Goal: Task Accomplishment & Management: Manage account settings

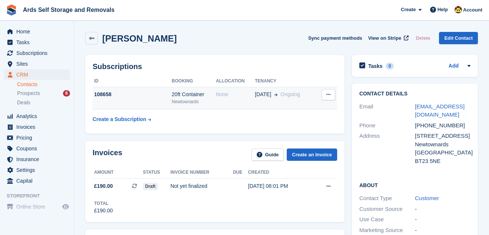
click at [223, 92] on div "None" at bounding box center [235, 94] width 39 height 8
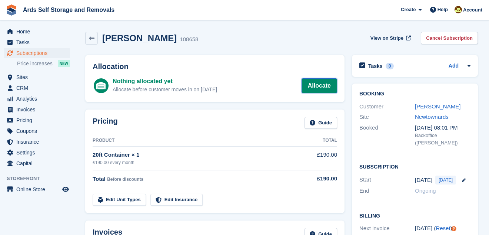
click at [321, 84] on link "Allocate" at bounding box center [320, 85] width 36 height 15
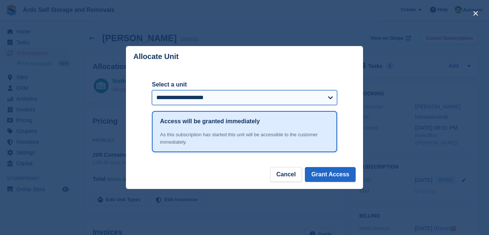
click at [330, 96] on select "**********" at bounding box center [244, 97] width 185 height 15
select select "*****"
click at [152, 91] on select "**********" at bounding box center [244, 97] width 185 height 15
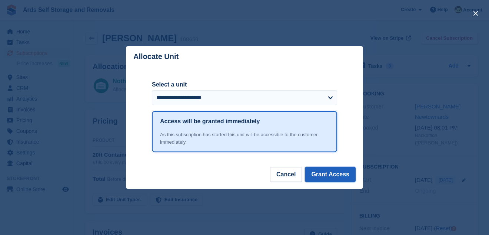
click at [334, 175] on button "Grant Access" at bounding box center [330, 174] width 51 height 15
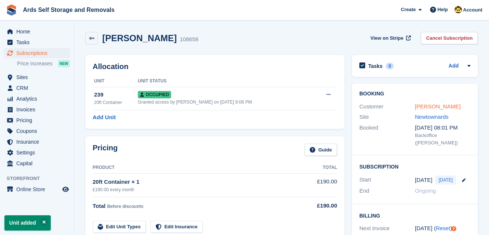
click at [425, 106] on link "Martin McNally" at bounding box center [438, 106] width 46 height 6
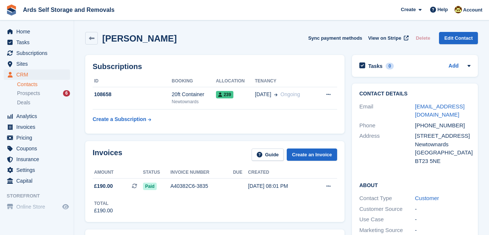
click at [348, 176] on div "Contact Details Email mcnally565m@btinternet.com Phone +447736244158 Address 15…" at bounding box center [414, 212] width 133 height 265
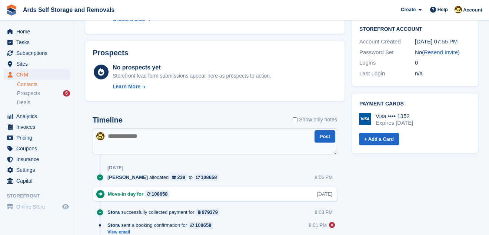
scroll to position [256, 0]
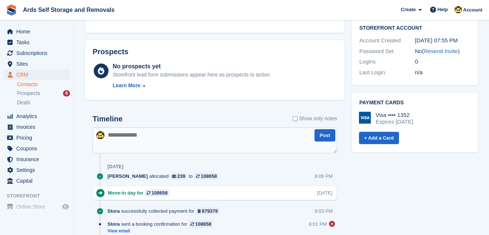
drag, startPoint x: 109, startPoint y: 134, endPoint x: 274, endPoint y: 143, distance: 165.6
click at [274, 143] on textarea at bounding box center [215, 140] width 245 height 26
click at [347, 131] on div "Subscriptions ID Booking Allocation Tenancy 108658 20ft Container Newtownards 2…" at bounding box center [215, 46] width 267 height 503
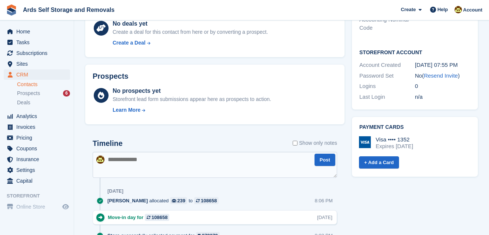
scroll to position [231, 0]
click at [347, 131] on div "Subscriptions ID Booking Allocation Tenancy 108658 20ft Container Newtownards 2…" at bounding box center [215, 71] width 267 height 503
click at [111, 158] on textarea at bounding box center [215, 165] width 245 height 26
click at [219, 158] on textarea "**********" at bounding box center [215, 165] width 245 height 26
click at [221, 160] on textarea "**********" at bounding box center [215, 165] width 245 height 26
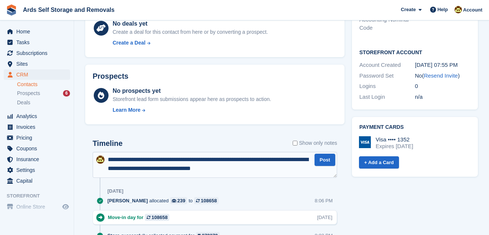
type textarea "**********"
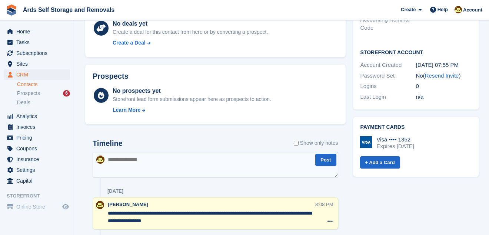
click at [221, 160] on textarea at bounding box center [216, 165] width 246 height 26
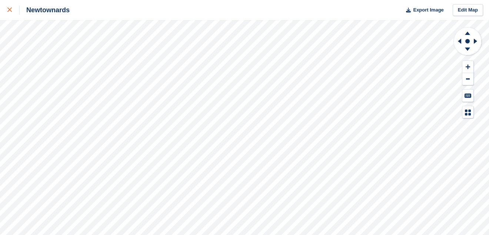
click at [10, 8] on icon at bounding box center [9, 9] width 4 height 4
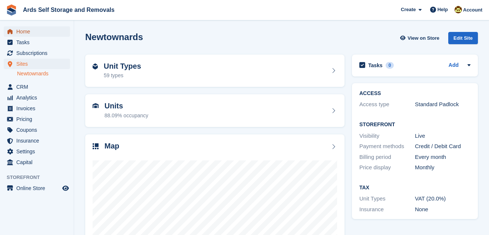
click at [21, 30] on span "Home" at bounding box center [38, 31] width 44 height 10
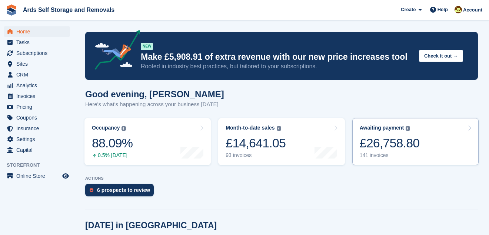
click at [402, 141] on div "£26,758.80" at bounding box center [390, 142] width 60 height 15
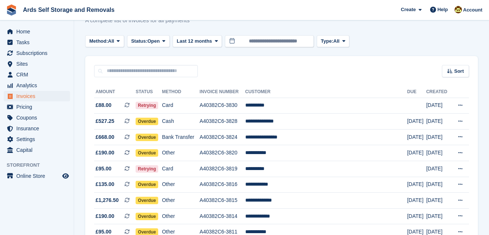
scroll to position [27, 0]
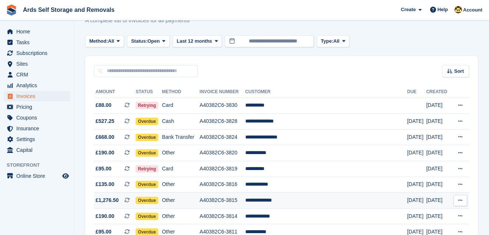
click at [272, 198] on td "**********" at bounding box center [326, 200] width 162 height 16
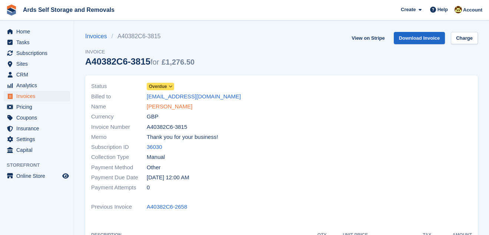
click at [168, 105] on link "David Campbell" at bounding box center [170, 106] width 46 height 9
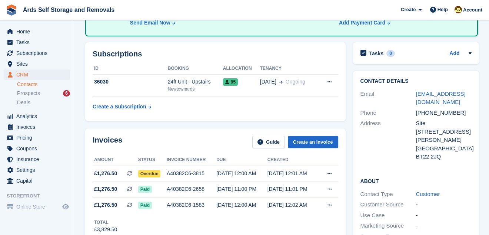
scroll to position [107, 0]
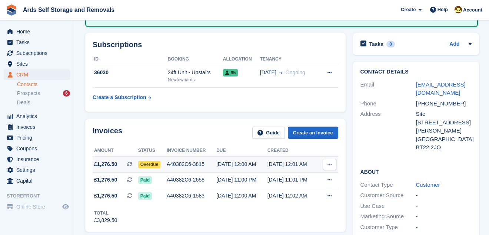
click at [146, 163] on span "Overdue" at bounding box center [149, 163] width 23 height 7
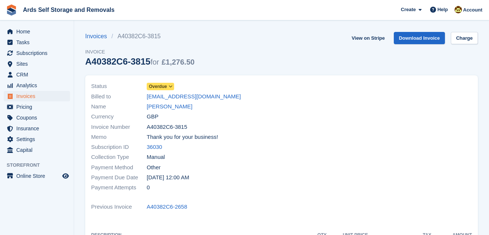
click at [162, 86] on span "Overdue" at bounding box center [158, 86] width 18 height 7
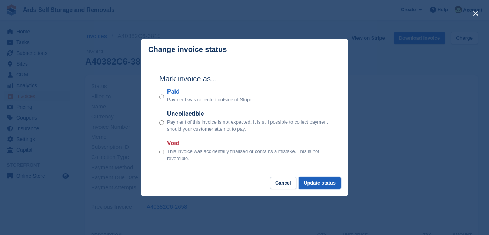
click at [327, 182] on button "Update status" at bounding box center [320, 183] width 42 height 12
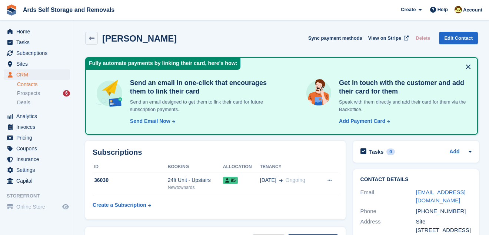
scroll to position [107, 0]
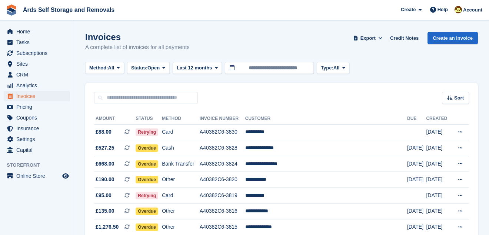
scroll to position [27, 0]
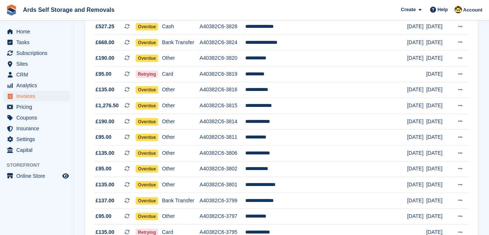
scroll to position [135, 0]
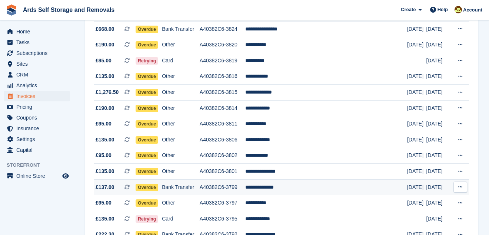
click at [155, 185] on span "Overdue" at bounding box center [147, 186] width 23 height 7
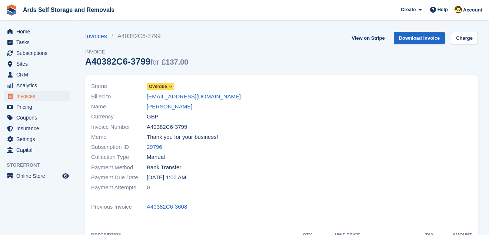
click at [155, 84] on span "Overdue" at bounding box center [158, 86] width 18 height 7
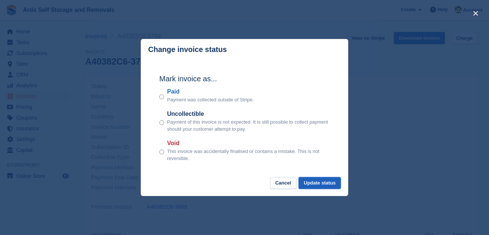
click at [312, 180] on button "Update status" at bounding box center [320, 183] width 42 height 12
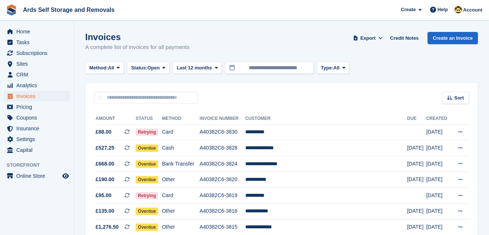
scroll to position [135, 0]
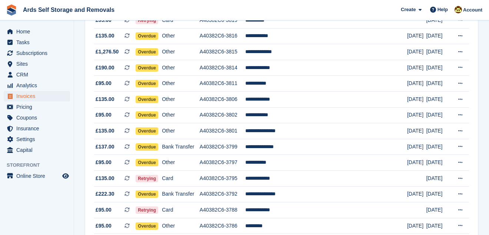
scroll to position [189, 0]
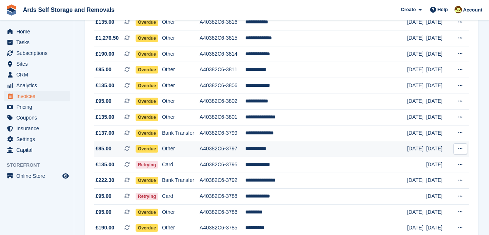
click at [156, 146] on span "Overdue" at bounding box center [147, 148] width 23 height 7
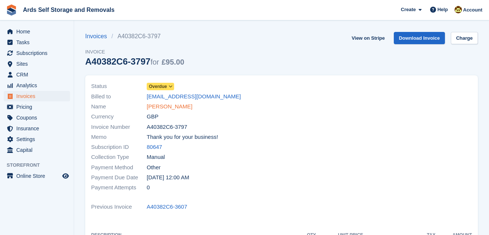
click at [162, 105] on link "Lisa Edmont" at bounding box center [170, 106] width 46 height 9
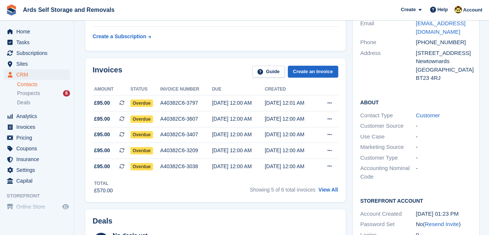
scroll to position [162, 0]
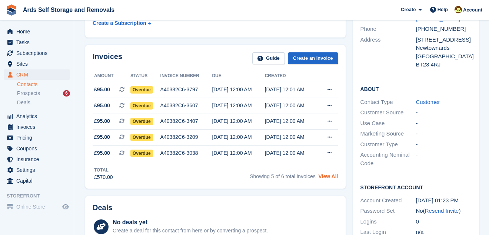
click at [327, 173] on link "View All" at bounding box center [329, 176] width 20 height 6
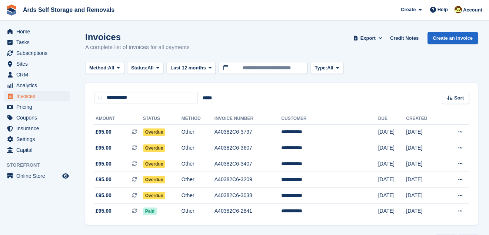
click at [78, 154] on section "Invoices A complete list of invoices for all payments Export Export Invoices Ex…" at bounding box center [281, 128] width 415 height 256
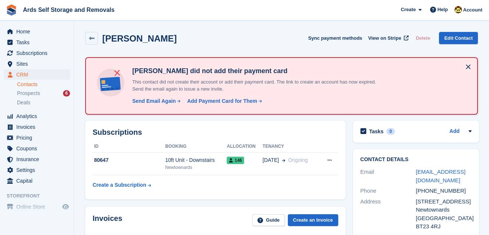
scroll to position [162, 0]
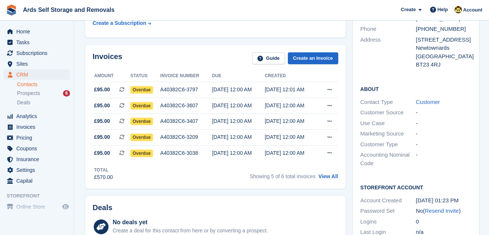
click at [347, 135] on div "Invoices Guide Create an Invoice Amount Status Invoice number Due Created £95.0…" at bounding box center [216, 116] width 268 height 151
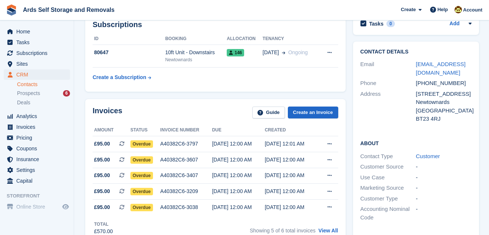
scroll to position [94, 0]
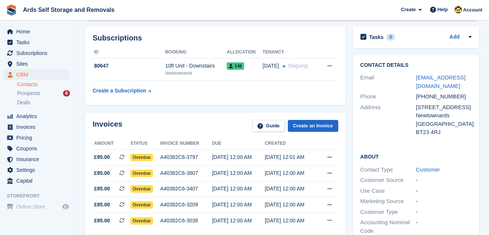
click at [349, 166] on div "Contact Details Email edmontlisa1@gmail.com Phone +447925635217 Address 44c Bri…" at bounding box center [415, 183] width 133 height 265
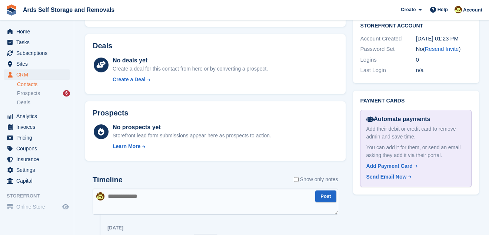
scroll to position [337, 0]
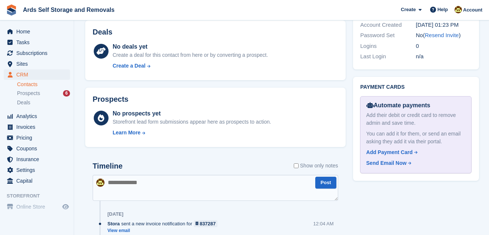
click at [109, 180] on textarea at bounding box center [216, 188] width 246 height 26
click at [228, 182] on textarea "**********" at bounding box center [216, 188] width 246 height 26
type textarea "**********"
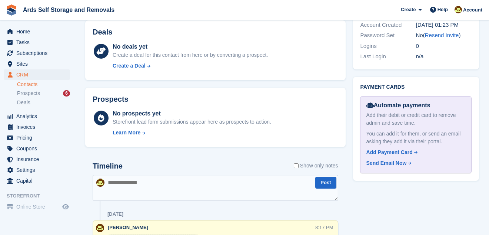
click at [81, 186] on section "Lisa Edmont Sync payment methods View on Stripe Delete Edit Contact Lisa Edmont…" at bounding box center [281, 153] width 415 height 981
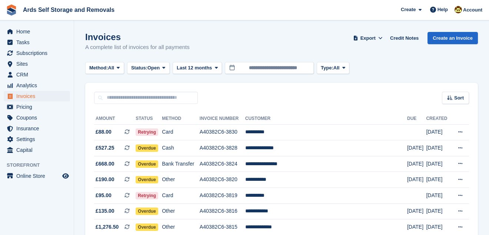
scroll to position [189, 0]
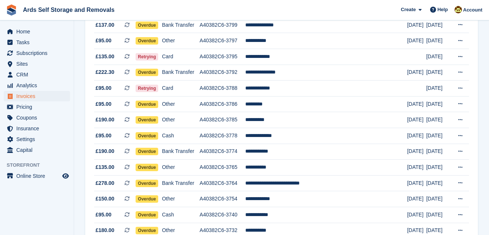
scroll to position [310, 0]
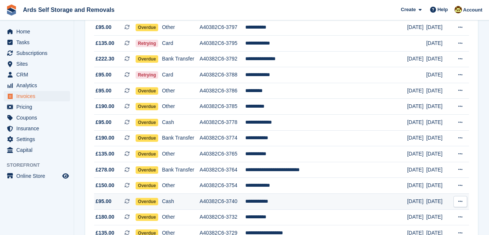
click at [273, 199] on td "**********" at bounding box center [326, 201] width 162 height 16
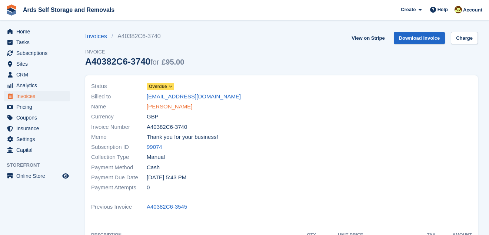
click at [163, 105] on link "[PERSON_NAME]" at bounding box center [170, 106] width 46 height 9
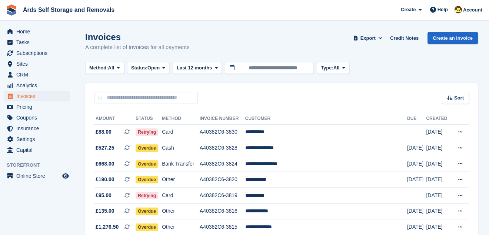
scroll to position [310, 0]
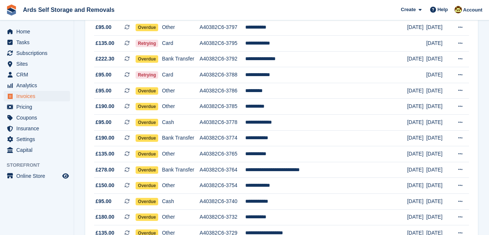
click at [76, 173] on section "Invoices A complete list of invoices for all payments Export Export Invoices Ex…" at bounding box center [281, 165] width 415 height 950
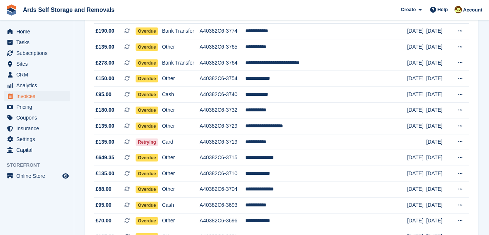
scroll to position [418, 0]
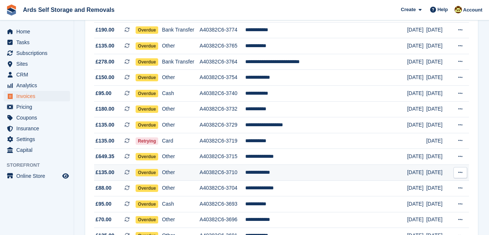
click at [273, 170] on td "**********" at bounding box center [326, 172] width 162 height 16
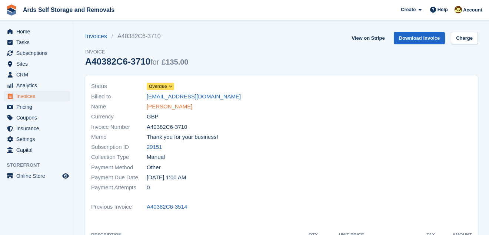
click at [173, 106] on link "Marion Foster" at bounding box center [170, 106] width 46 height 9
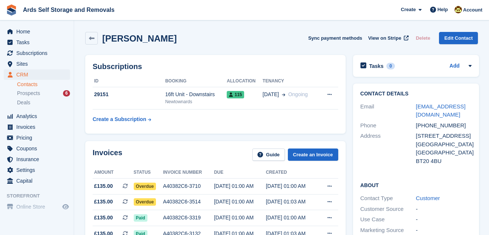
click at [349, 190] on div "Contact Details Email marionfosternoemail@gmail.com Phone +447546445576 Address…" at bounding box center [415, 212] width 133 height 265
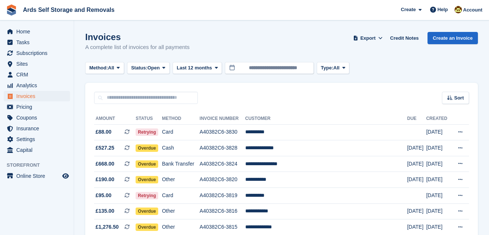
scroll to position [418, 0]
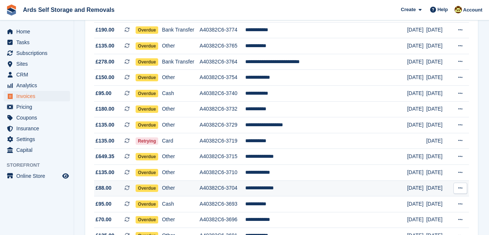
click at [291, 185] on td "**********" at bounding box center [326, 188] width 162 height 16
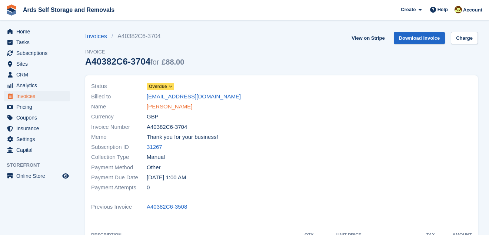
click at [158, 107] on link "Horace Anderson" at bounding box center [170, 106] width 46 height 9
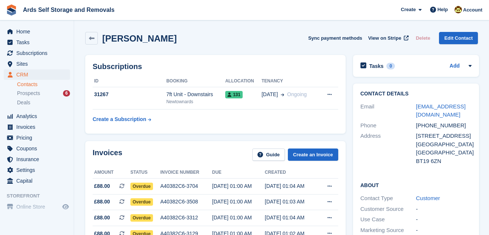
click at [349, 174] on div "Contact Details Email horacenomail@gmail.com Phone +447555390950 Address 27 Sta…" at bounding box center [415, 212] width 133 height 265
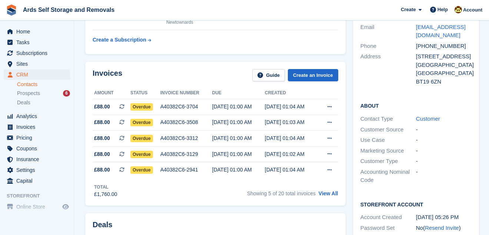
scroll to position [81, 0]
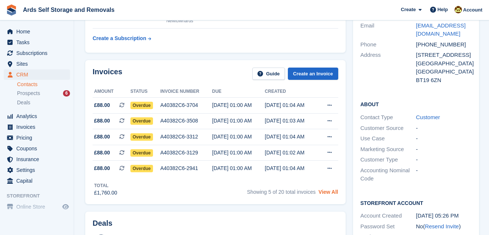
click at [324, 192] on link "View All" at bounding box center [329, 192] width 20 height 6
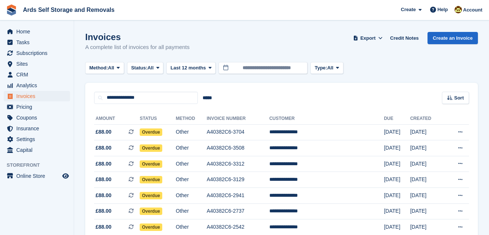
click at [76, 159] on section "Invoices A complete list of invoices for all payments Export Export Invoices Ex…" at bounding box center [281, 175] width 415 height 351
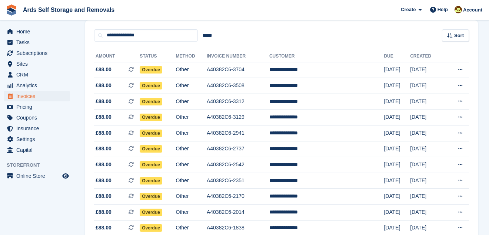
scroll to position [62, 0]
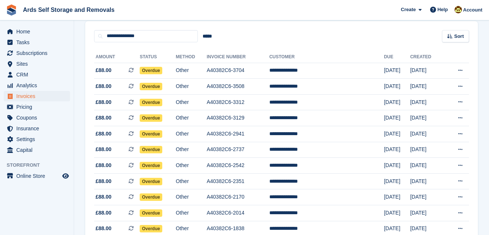
scroll to position [81, 0]
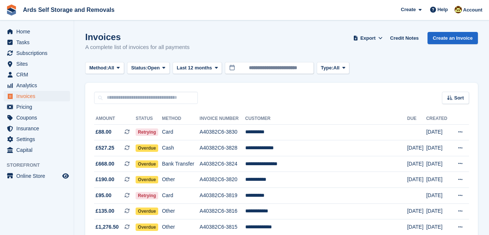
scroll to position [418, 0]
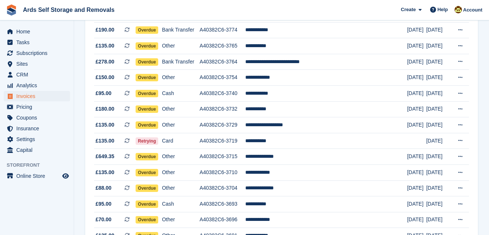
click at [79, 156] on section "Invoices A complete list of invoices for all payments Export Export Invoices Ex…" at bounding box center [281, 57] width 415 height 950
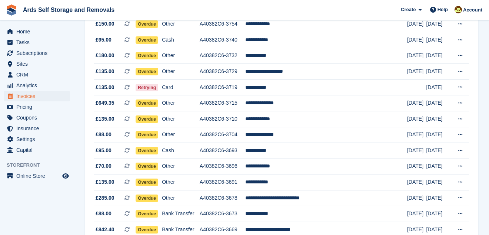
scroll to position [471, 0]
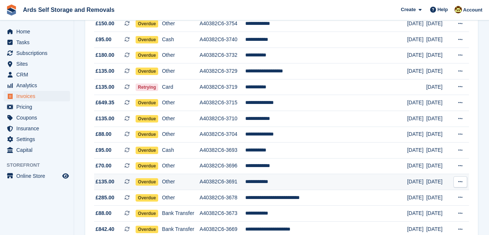
click at [280, 180] on td "**********" at bounding box center [326, 182] width 162 height 16
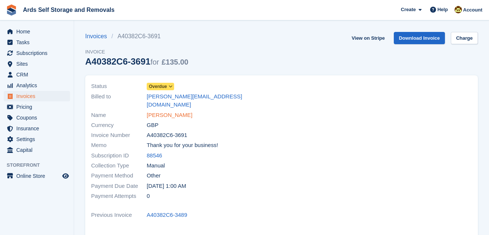
click at [165, 111] on link "[PERSON_NAME]" at bounding box center [170, 115] width 46 height 9
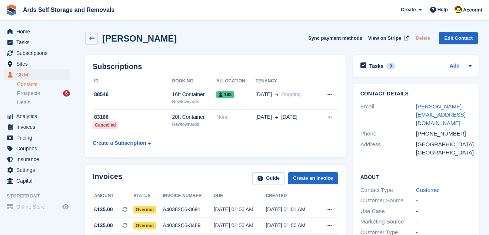
click at [347, 200] on div "Invoices Guide Create an Invoice Amount Status Invoice number Due Created £135.…" at bounding box center [216, 236] width 268 height 151
click at [346, 205] on div "Invoices Guide Create an Invoice Amount Status Invoice number Due Created £135.…" at bounding box center [216, 236] width 268 height 151
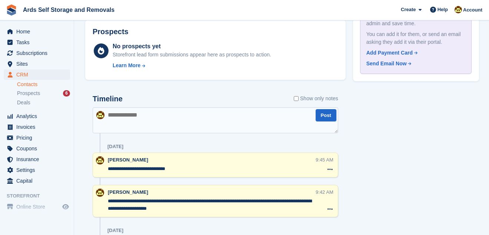
scroll to position [364, 0]
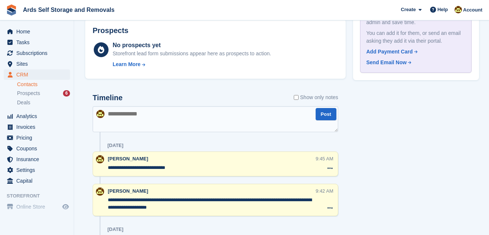
click at [110, 113] on textarea at bounding box center [216, 119] width 246 height 26
type textarea "**********"
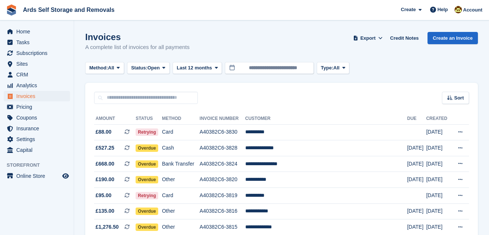
scroll to position [471, 0]
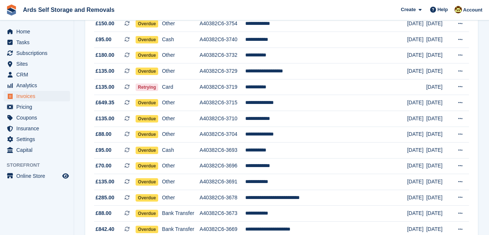
click at [79, 187] on section "Invoices A complete list of invoices for all payments Export Export Invoices Ex…" at bounding box center [281, 4] width 415 height 950
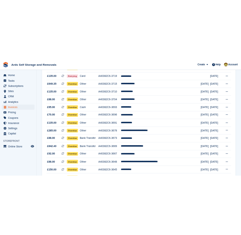
scroll to position [539, 0]
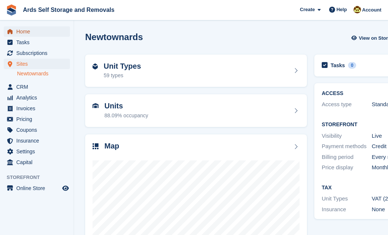
click at [25, 30] on span "Home" at bounding box center [38, 31] width 44 height 10
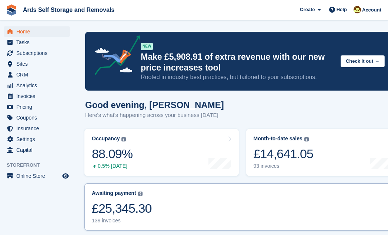
click at [118, 208] on div "£25,345.30" at bounding box center [122, 208] width 60 height 15
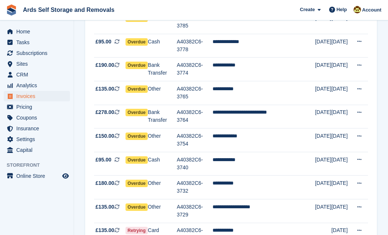
scroll to position [498, 0]
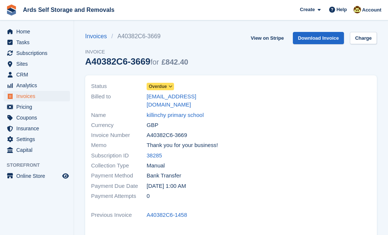
click at [161, 84] on span "Overdue" at bounding box center [158, 86] width 18 height 7
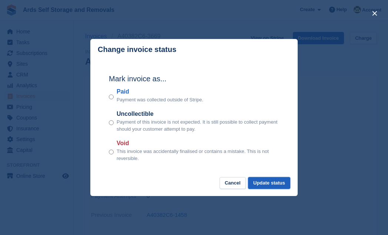
click at [273, 183] on button "Update status" at bounding box center [269, 183] width 42 height 12
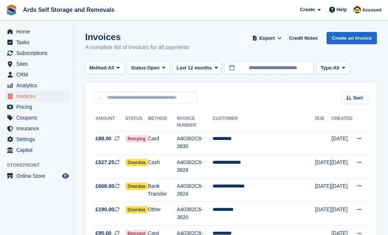
scroll to position [498, 0]
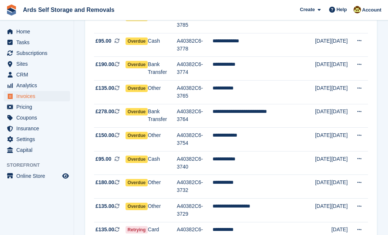
click at [79, 166] on section "Invoices A complete list of invoices for all payments Export Export Invoices Ex…" at bounding box center [231, 175] width 314 height 1346
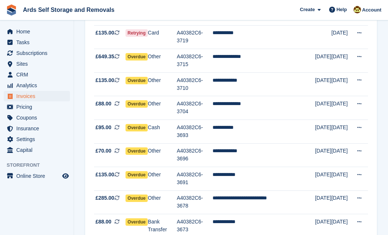
scroll to position [714, 0]
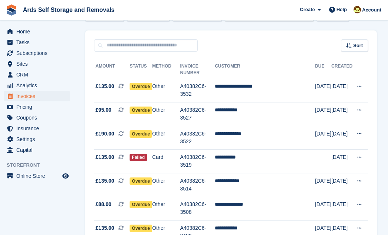
scroll to position [67, 0]
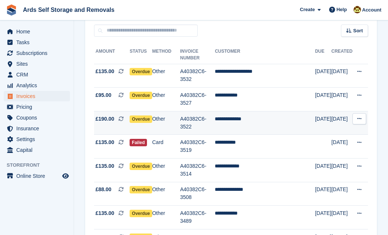
click at [240, 117] on td "**********" at bounding box center [265, 123] width 100 height 24
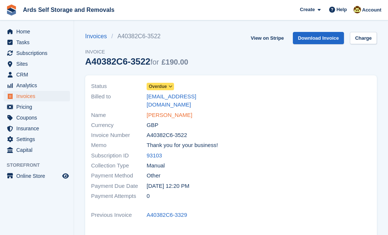
click at [165, 111] on link "[PERSON_NAME]" at bounding box center [170, 115] width 46 height 9
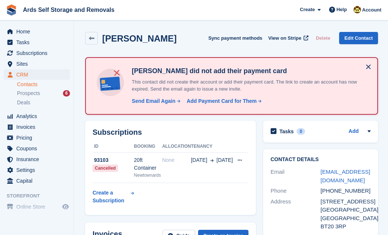
click at [257, 199] on div "Subscriptions ID Booking Allocation Tenancy 93103 Cancelled 20ft Container [GEO…" at bounding box center [171, 168] width 178 height 102
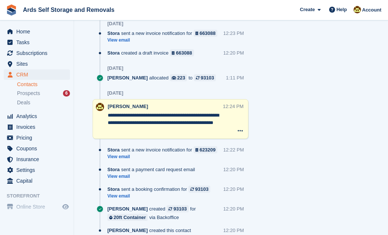
scroll to position [647, 0]
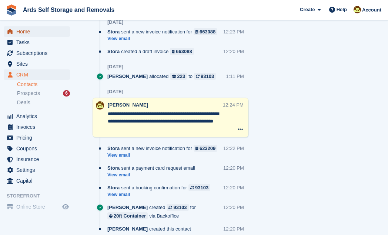
click at [21, 32] on span "Home" at bounding box center [38, 31] width 44 height 10
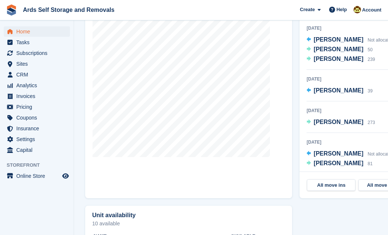
scroll to position [310, 0]
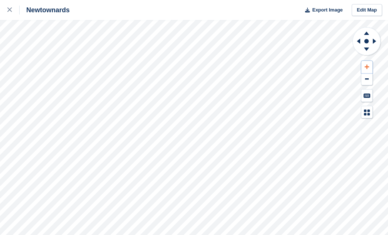
click at [366, 67] on icon at bounding box center [367, 66] width 4 height 4
click at [357, 41] on icon at bounding box center [357, 41] width 9 height 19
click at [367, 49] on icon at bounding box center [366, 48] width 5 height 3
click at [368, 65] on icon at bounding box center [367, 66] width 4 height 5
click at [374, 39] on icon at bounding box center [375, 41] width 9 height 19
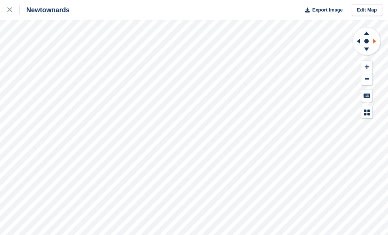
click at [374, 39] on icon at bounding box center [375, 41] width 9 height 19
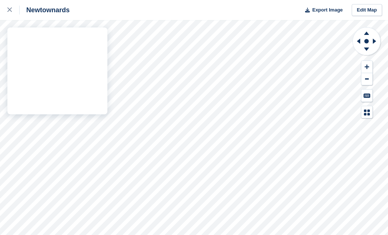
click at [36, 159] on div "Newtownards Export Image Edit Map" at bounding box center [194, 117] width 388 height 235
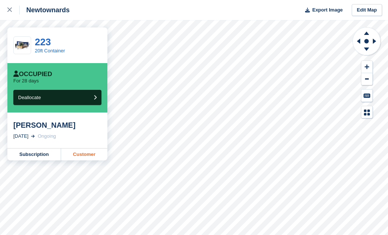
click at [78, 154] on link "Customer" at bounding box center [84, 154] width 46 height 12
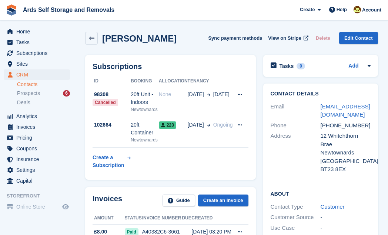
click at [257, 163] on div "Subscriptions ID Booking Allocation Tenancy 98308 Cancelled 20ft Unit - Indoors…" at bounding box center [171, 117] width 178 height 132
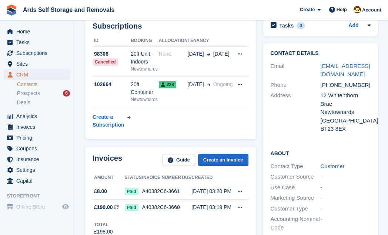
click at [257, 163] on div "Invoices Guide Create an Invoice Amount Status Invoice number Due Created £8.00…" at bounding box center [171, 195] width 178 height 104
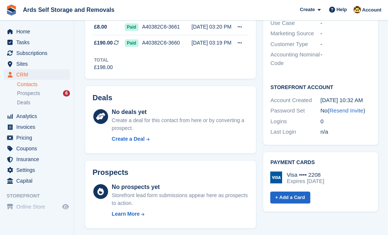
scroll to position [229, 0]
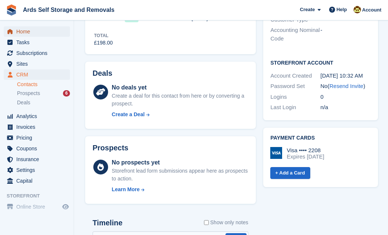
click at [19, 29] on span "Home" at bounding box center [38, 31] width 44 height 10
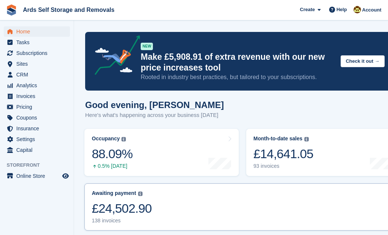
click at [130, 204] on div "£24,502.90" at bounding box center [122, 208] width 60 height 15
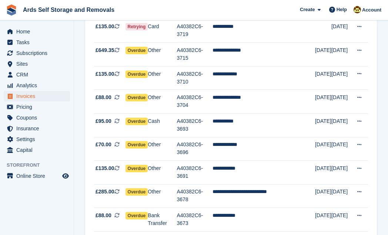
scroll to position [714, 0]
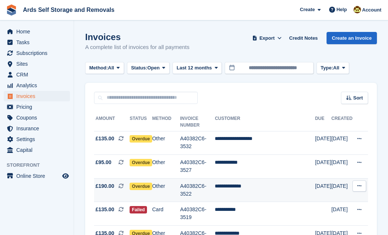
click at [137, 186] on span "Overdue" at bounding box center [141, 185] width 23 height 7
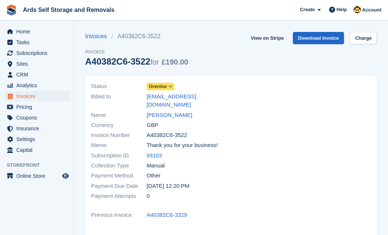
click at [160, 85] on span "Overdue" at bounding box center [158, 86] width 18 height 7
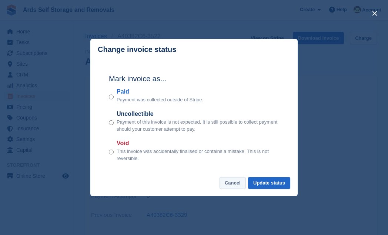
click at [237, 182] on button "Cancel" at bounding box center [233, 183] width 26 height 12
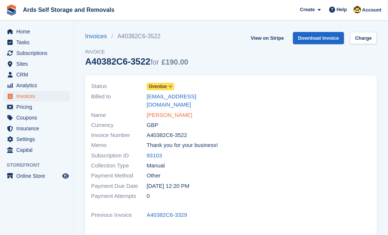
click at [162, 111] on link "Paul Armstrong" at bounding box center [170, 115] width 46 height 9
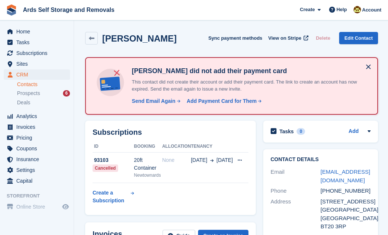
click at [258, 172] on div "Subscriptions ID Booking Allocation Tenancy 93103 Cancelled 20ft Container Newt…" at bounding box center [171, 168] width 178 height 102
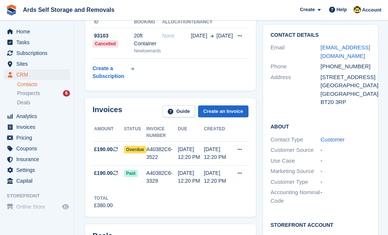
scroll to position [135, 0]
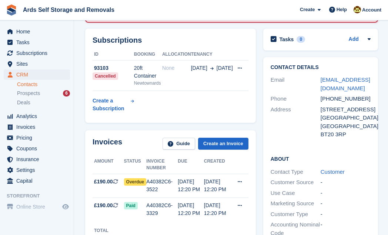
scroll to position [107, 0]
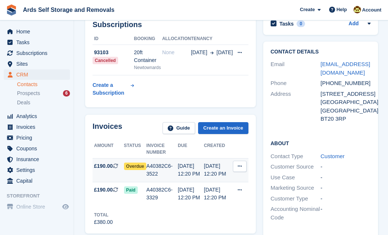
click at [132, 165] on span "Overdue" at bounding box center [135, 165] width 23 height 7
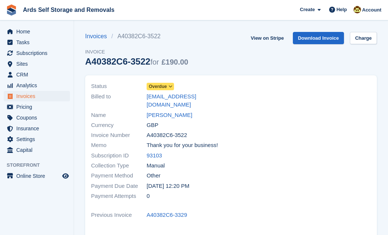
click at [159, 84] on span "Overdue" at bounding box center [158, 86] width 18 height 7
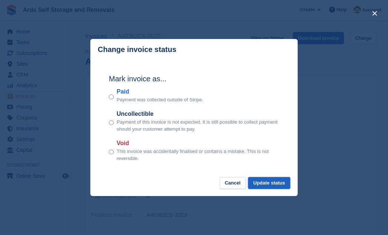
click at [265, 182] on button "Update status" at bounding box center [269, 183] width 42 height 12
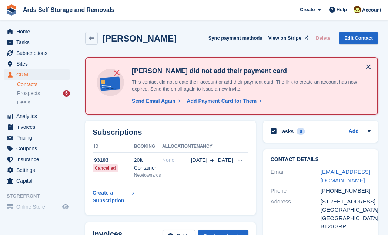
scroll to position [107, 0]
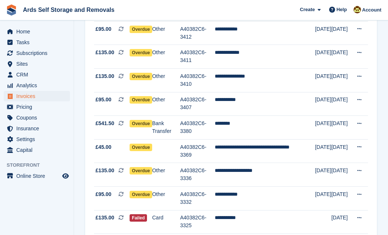
scroll to position [404, 0]
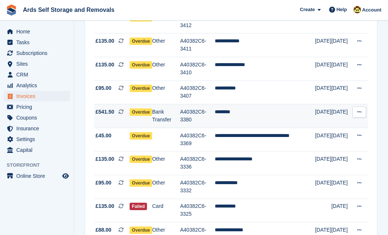
click at [223, 109] on td "********" at bounding box center [265, 116] width 100 height 24
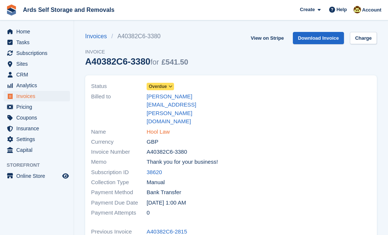
click at [161, 127] on link "Hool Law" at bounding box center [158, 131] width 23 height 9
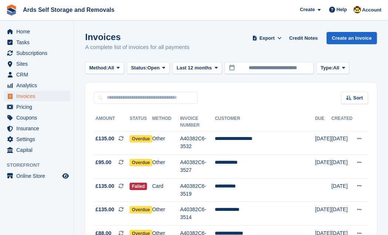
scroll to position [404, 0]
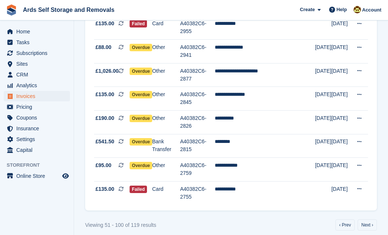
scroll to position [1107, 0]
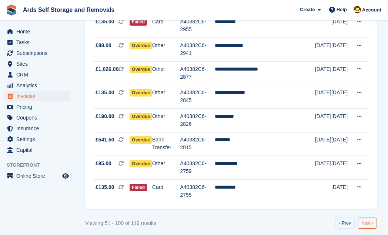
click at [370, 217] on link "Next ›" at bounding box center [367, 222] width 19 height 11
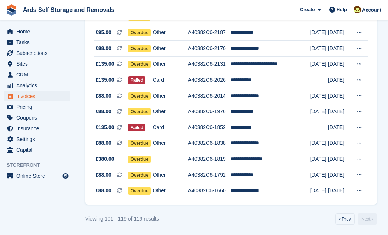
scroll to position [9, 0]
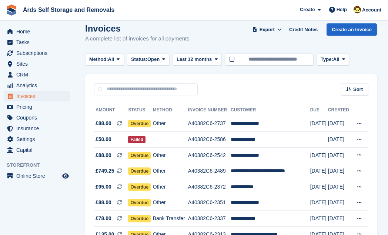
click at [78, 132] on section "Invoices A complete list of invoices for all payments Export Export Invoices Ex…" at bounding box center [231, 221] width 314 height 461
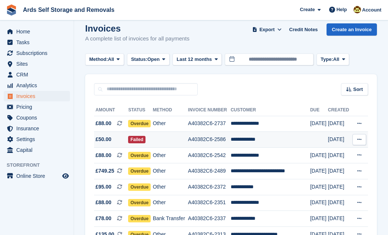
click at [235, 139] on td "**********" at bounding box center [271, 140] width 80 height 16
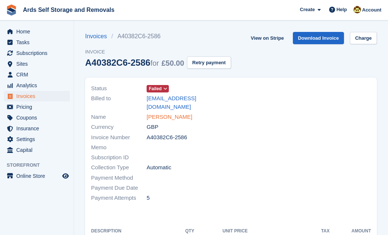
click at [160, 113] on link "Colin Heaslip" at bounding box center [170, 117] width 46 height 9
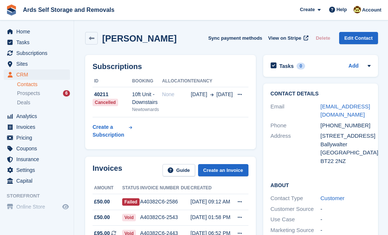
click at [255, 188] on div "Invoices Guide Create an Invoice Amount Status Invoice number Due Created £50.0…" at bounding box center [171, 228] width 178 height 151
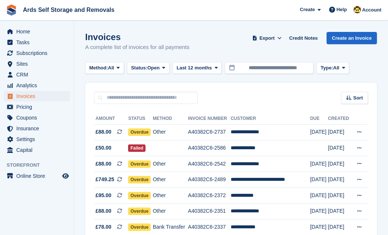
scroll to position [9, 0]
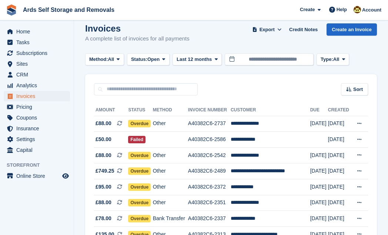
click at [79, 170] on section "Invoices A complete list of invoices for all payments Export Export Invoices Ex…" at bounding box center [231, 221] width 314 height 461
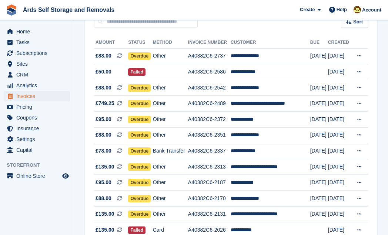
scroll to position [89, 0]
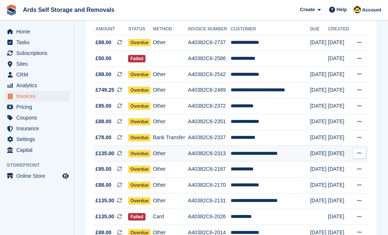
click at [256, 150] on td "**********" at bounding box center [271, 153] width 80 height 16
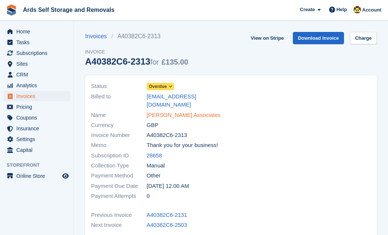
click at [166, 111] on link "Gareth Grindle Associates" at bounding box center [184, 115] width 74 height 9
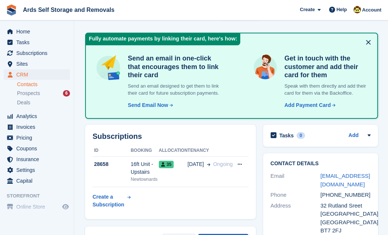
scroll to position [27, 0]
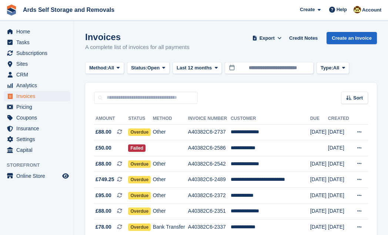
scroll to position [89, 0]
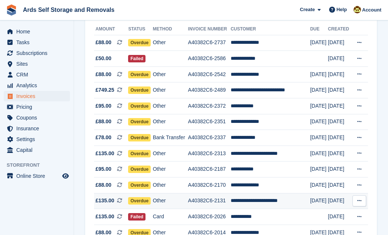
click at [135, 199] on span "Overdue" at bounding box center [139, 200] width 23 height 7
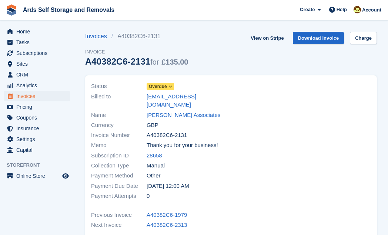
click at [167, 85] on span "Overdue" at bounding box center [160, 86] width 27 height 7
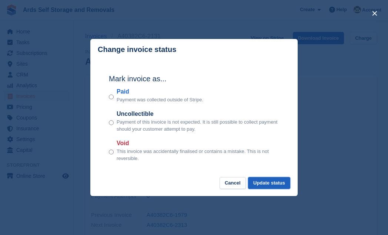
click at [275, 180] on button "Update status" at bounding box center [269, 183] width 42 height 12
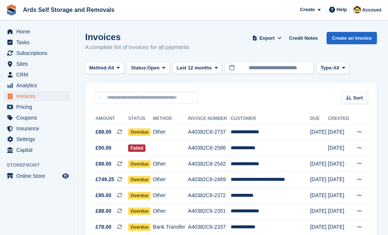
scroll to position [89, 0]
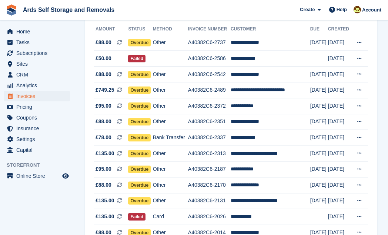
click at [80, 210] on section "Invoices A complete list of invoices for all payments Export Export Invoices Ex…" at bounding box center [231, 141] width 314 height 461
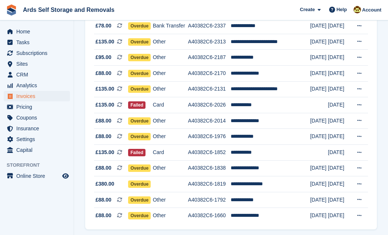
scroll to position [224, 0]
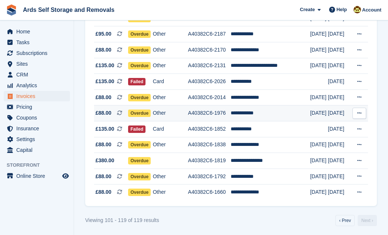
click at [246, 111] on td "**********" at bounding box center [271, 113] width 80 height 16
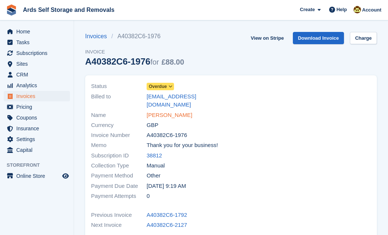
click at [165, 111] on link "[PERSON_NAME]" at bounding box center [170, 115] width 46 height 9
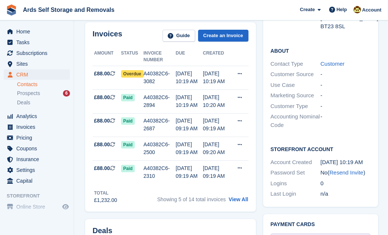
scroll to position [229, 0]
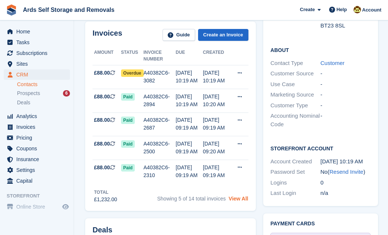
click at [238, 196] on link "View All" at bounding box center [239, 198] width 20 height 6
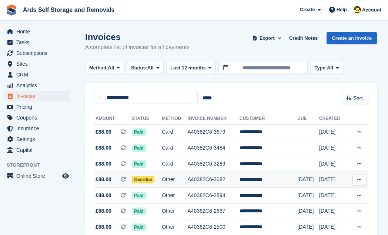
click at [142, 178] on span "Overdue" at bounding box center [143, 179] width 23 height 7
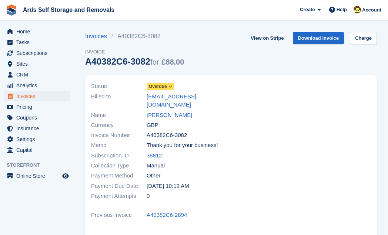
click at [160, 85] on span "Overdue" at bounding box center [158, 86] width 18 height 7
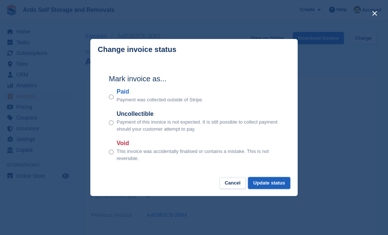
click at [261, 184] on button "Update status" at bounding box center [269, 183] width 42 height 12
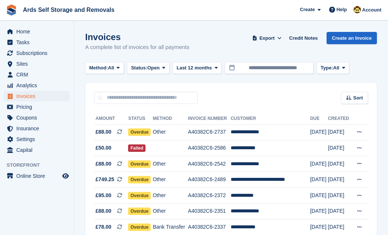
scroll to position [224, 0]
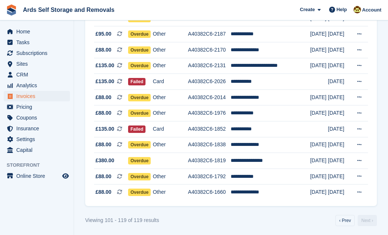
click at [76, 123] on section "Invoices A complete list of invoices for all payments Export Export Invoices Ex…" at bounding box center [231, 6] width 314 height 461
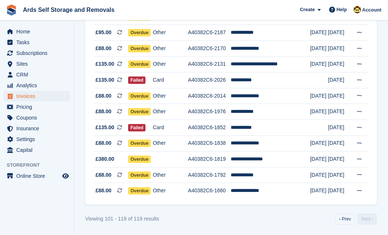
click at [78, 52] on section "Invoices A complete list of invoices for all payments Export Export Invoices Ex…" at bounding box center [231, 4] width 314 height 461
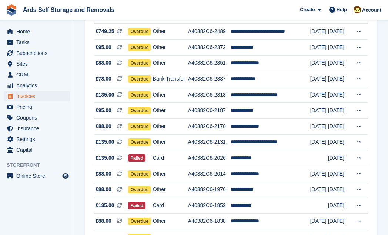
scroll to position [131, 0]
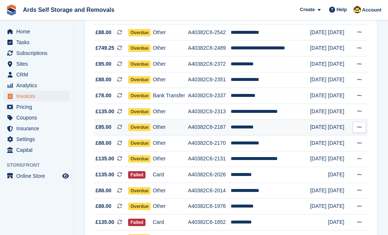
click at [234, 125] on td "**********" at bounding box center [271, 127] width 80 height 16
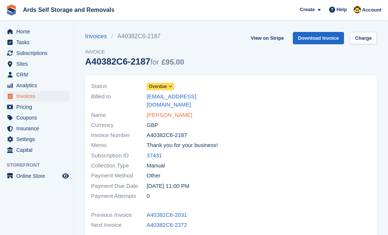
click at [159, 111] on link "[PERSON_NAME]" at bounding box center [170, 115] width 46 height 9
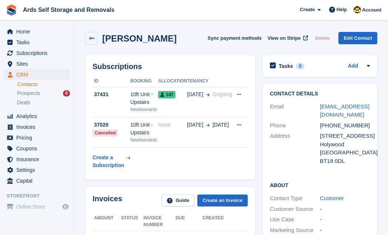
click at [259, 141] on div "Contact Details Email [EMAIL_ADDRESS][DOMAIN_NAME] Phone [PHONE_NUMBER] Address…" at bounding box center [320, 212] width 122 height 265
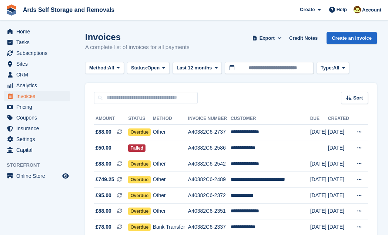
scroll to position [131, 0]
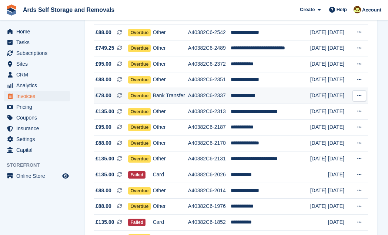
click at [238, 93] on td "**********" at bounding box center [271, 96] width 80 height 16
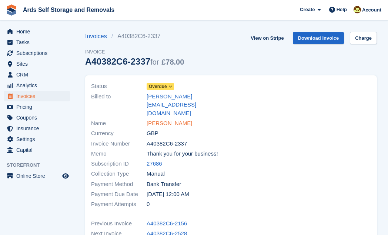
click at [168, 119] on link "[PERSON_NAME]" at bounding box center [170, 123] width 46 height 9
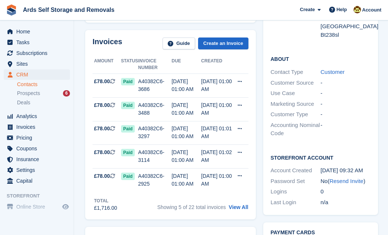
scroll to position [229, 0]
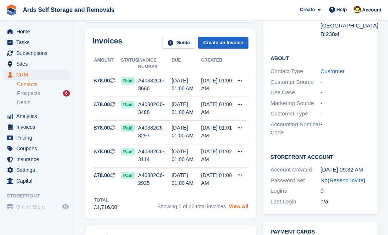
click at [240, 203] on link "View All" at bounding box center [239, 206] width 20 height 6
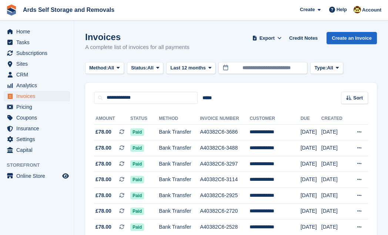
click at [77, 176] on section "Invoices A complete list of invoices for all payments Export Export Invoices Ex…" at bounding box center [231, 175] width 314 height 351
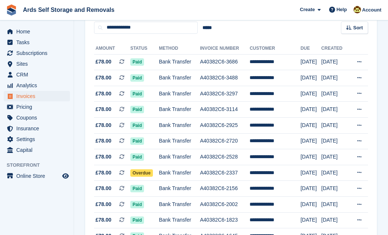
scroll to position [81, 0]
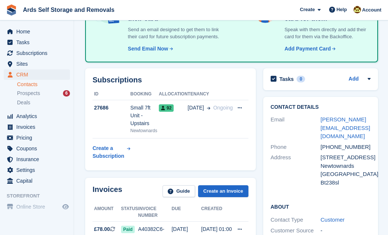
scroll to position [229, 0]
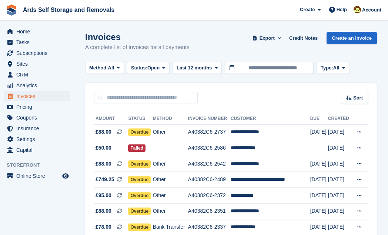
click at [385, 87] on section "Invoices A complete list of invoices for all payments Export Export Invoices Ex…" at bounding box center [231, 230] width 314 height 461
